Goal: Information Seeking & Learning: Learn about a topic

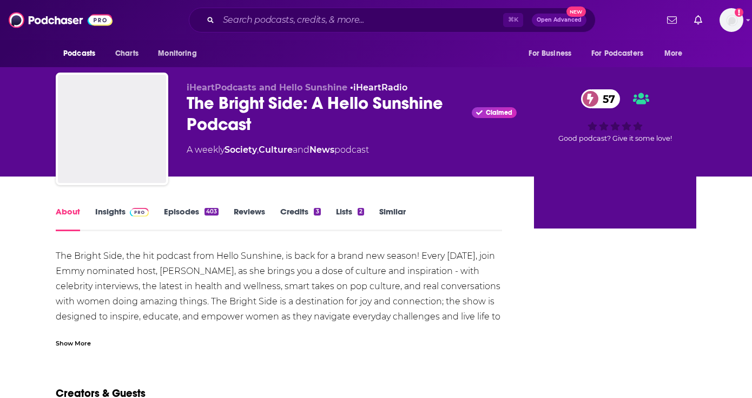
click at [107, 210] on link "Insights" at bounding box center [122, 218] width 54 height 25
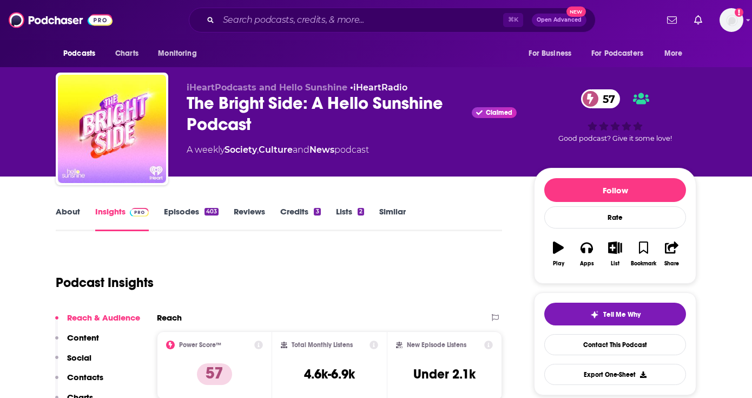
click at [72, 213] on link "About" at bounding box center [68, 218] width 24 height 25
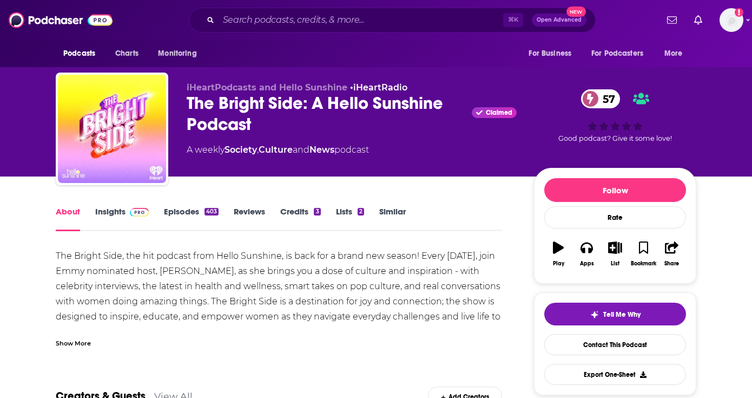
scroll to position [21, 0]
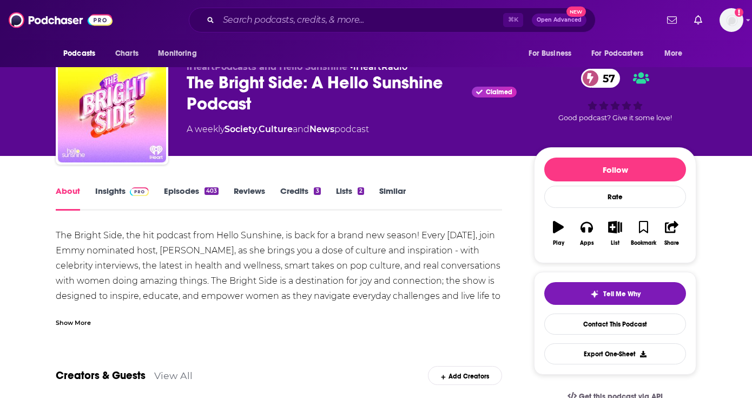
click at [88, 319] on div "Show More" at bounding box center [73, 321] width 35 height 10
